Goal: Navigation & Orientation: Find specific page/section

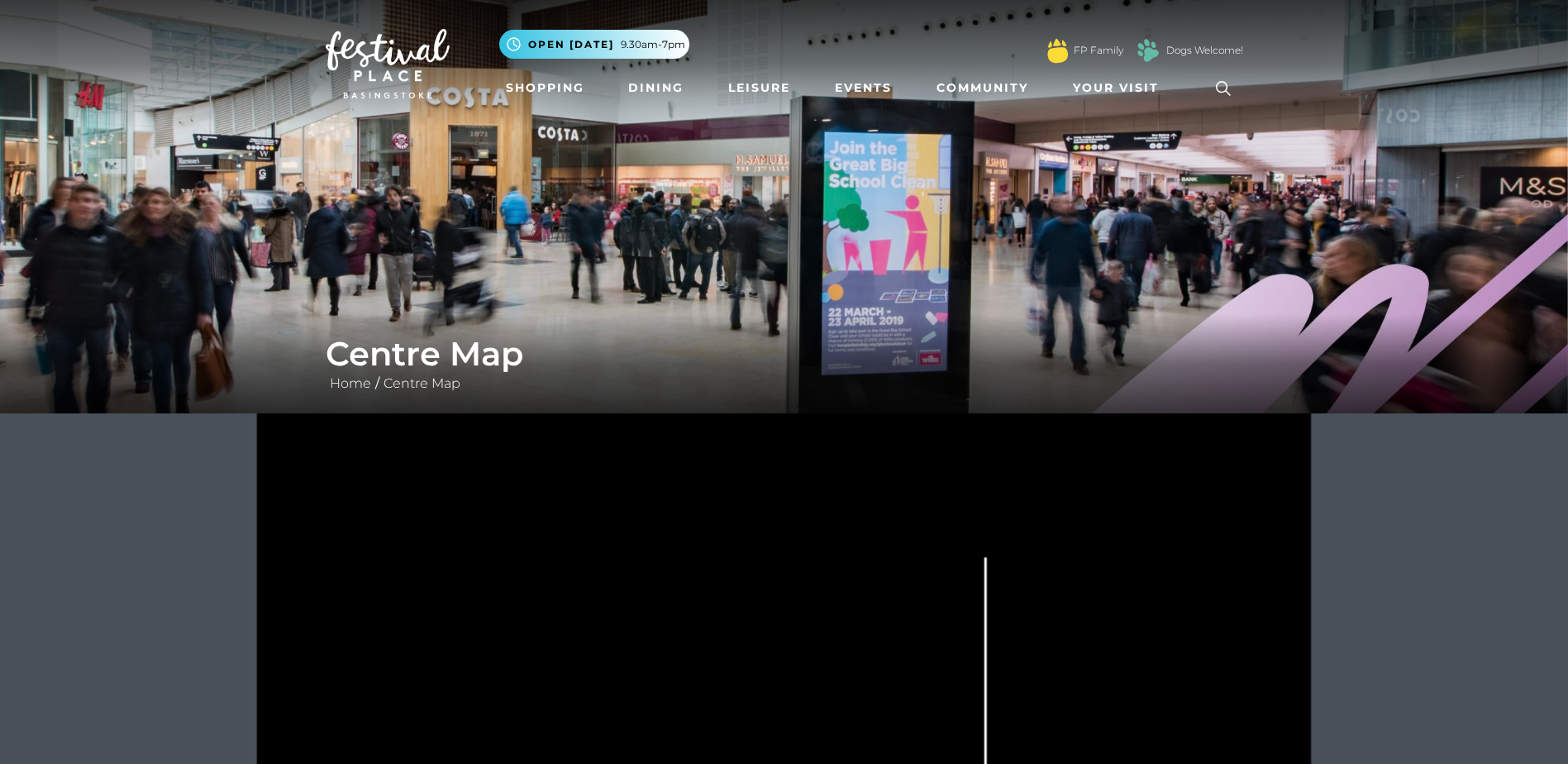
click at [755, 106] on li "Leisure" at bounding box center [759, 88] width 75 height 38
click at [756, 91] on link "Leisure" at bounding box center [759, 88] width 75 height 31
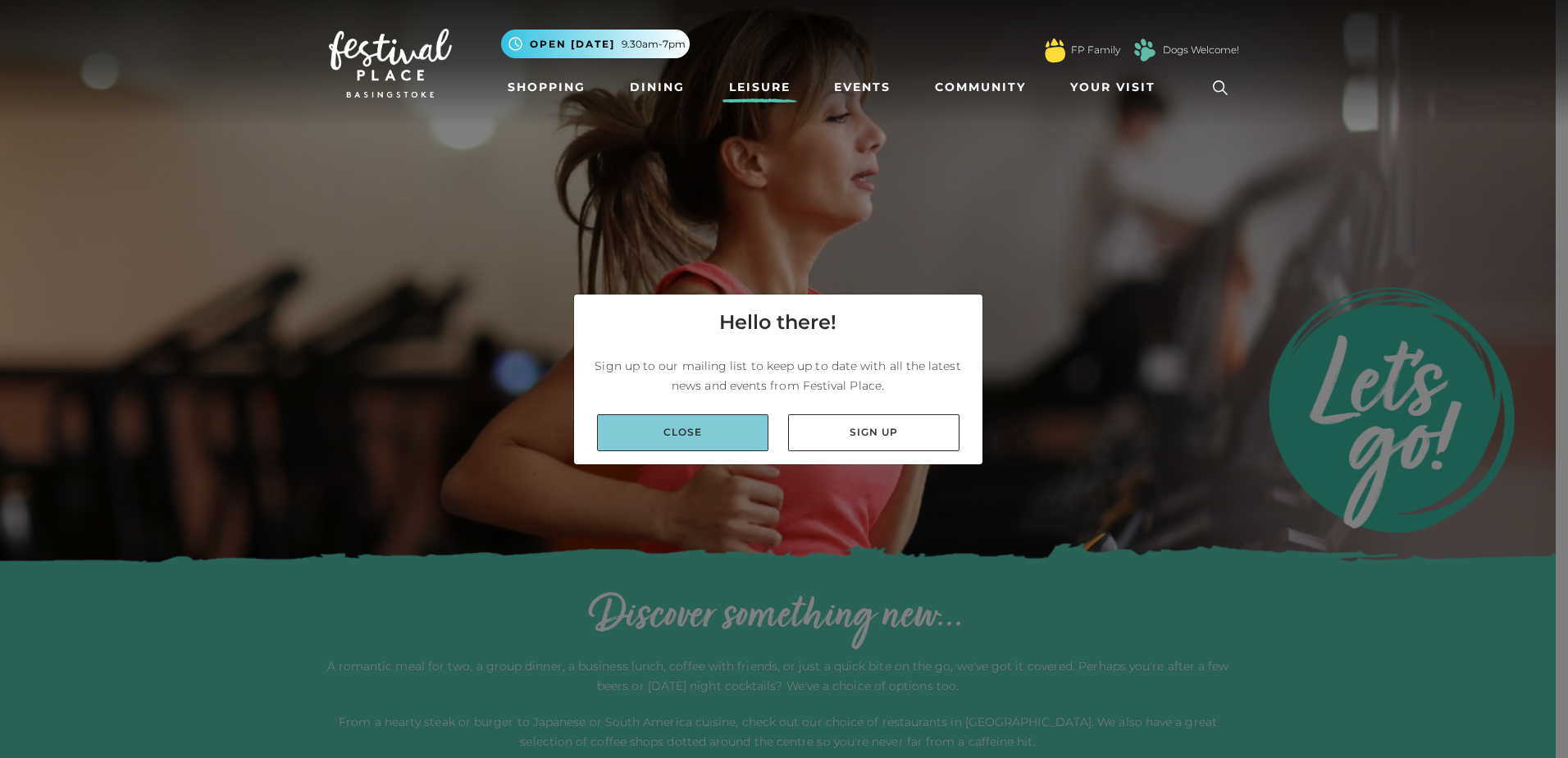
click at [733, 431] on link "Close" at bounding box center [682, 433] width 171 height 37
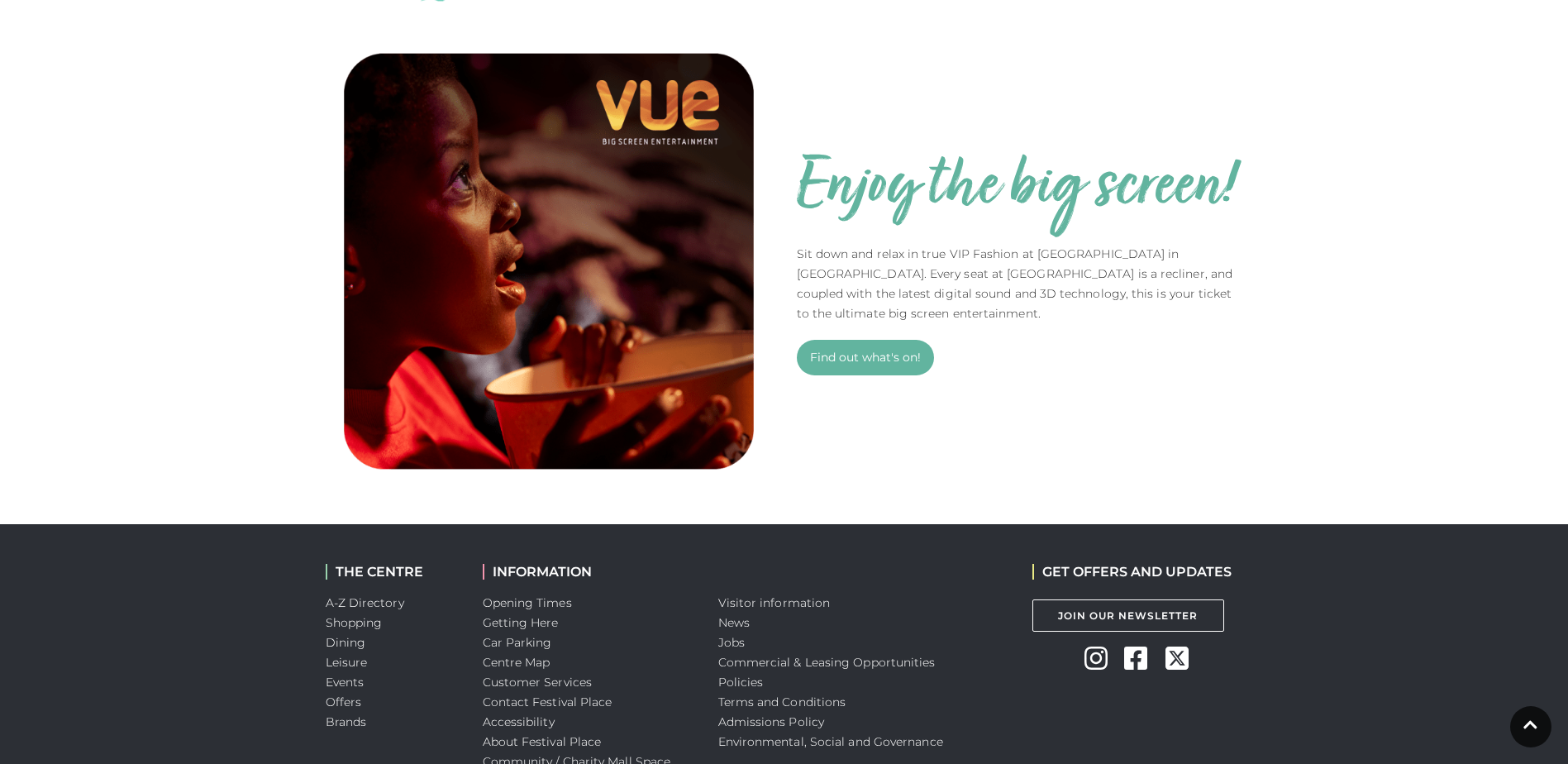
scroll to position [705, 0]
